Goal: Find specific page/section: Find specific page/section

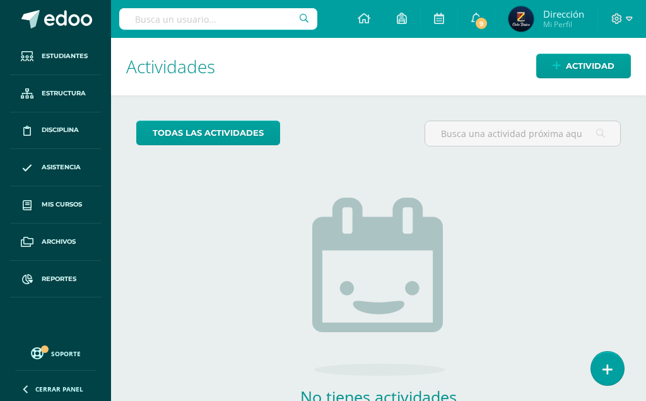
click at [242, 20] on input "text" at bounding box center [218, 18] width 198 height 21
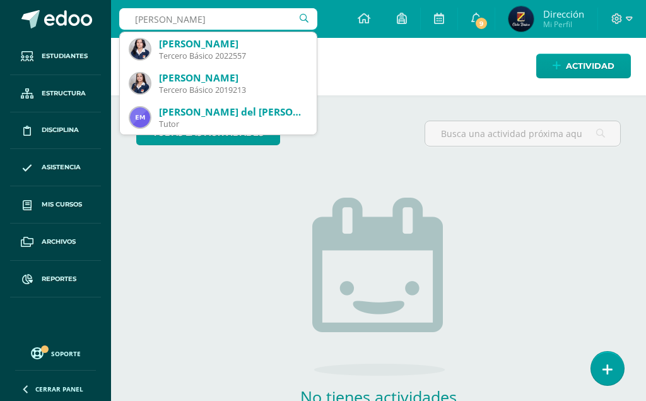
type input "Ximena Alexandara"
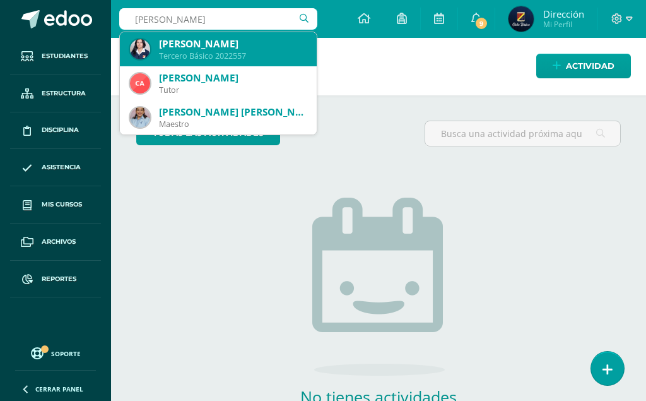
click at [261, 48] on div "Ximena Alexandra Tun Reyes" at bounding box center [233, 43] width 148 height 13
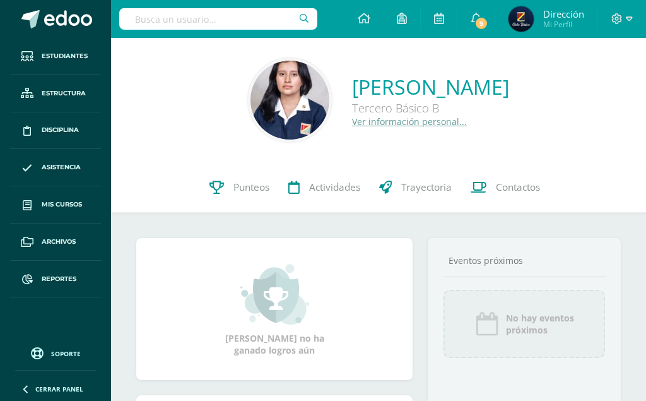
click at [352, 121] on link "Ver información personal..." at bounding box center [409, 121] width 115 height 12
click at [352, 119] on link "Ver información personal..." at bounding box center [409, 121] width 115 height 12
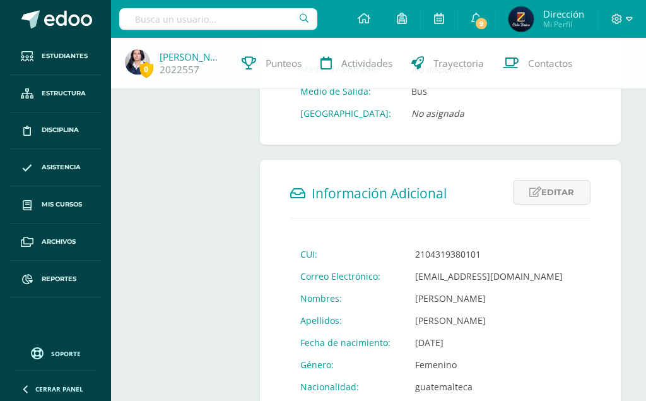
scroll to position [322, 0]
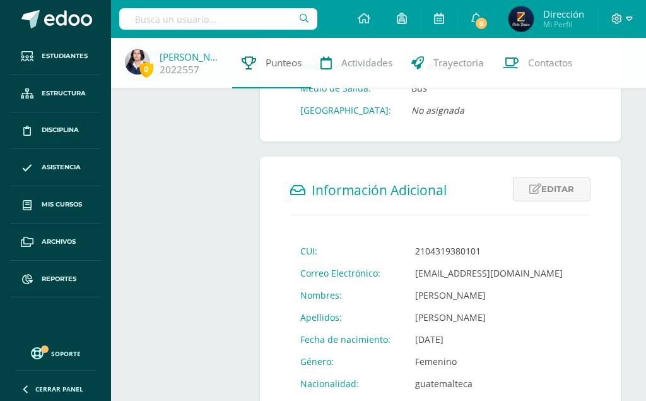
click at [274, 60] on span "Punteos" at bounding box center [284, 62] width 36 height 13
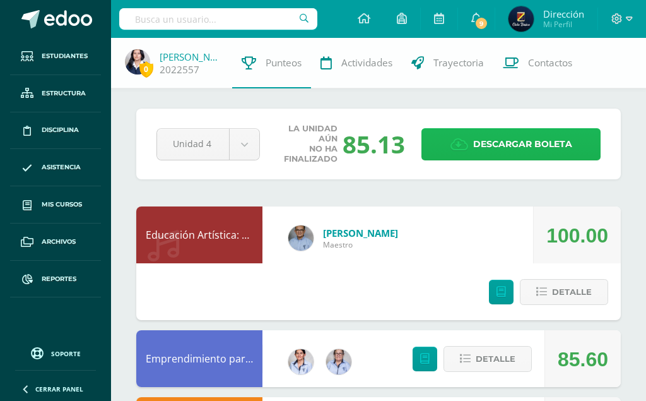
click at [521, 135] on span "Descargar boleta" at bounding box center [522, 144] width 99 height 31
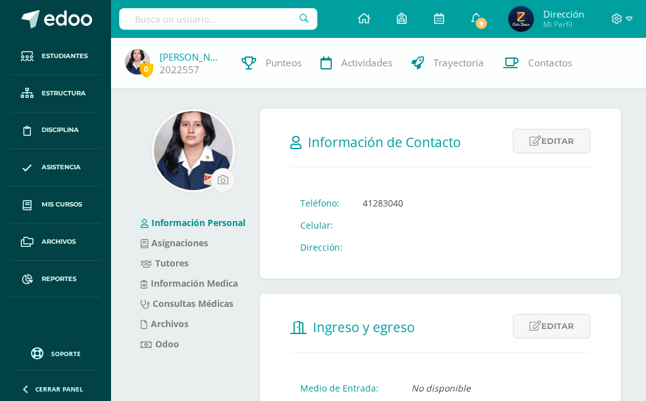
scroll to position [322, 0]
